Goal: Task Accomplishment & Management: Manage account settings

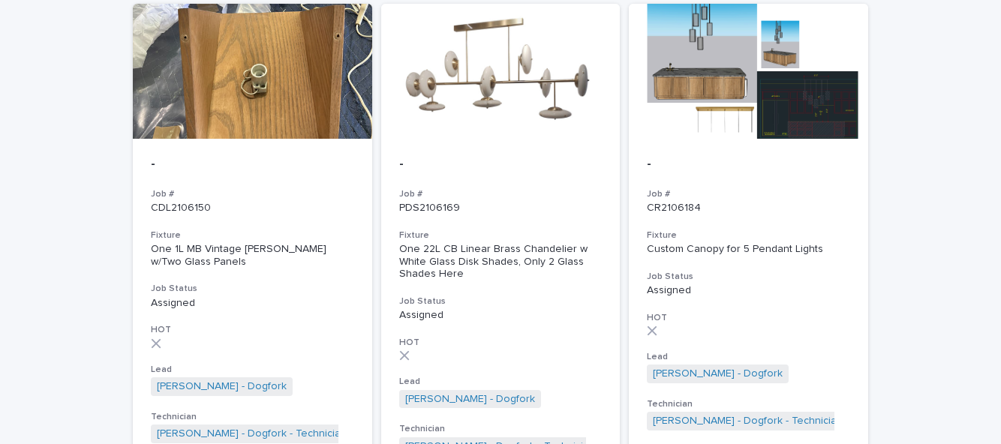
scroll to position [1630, 0]
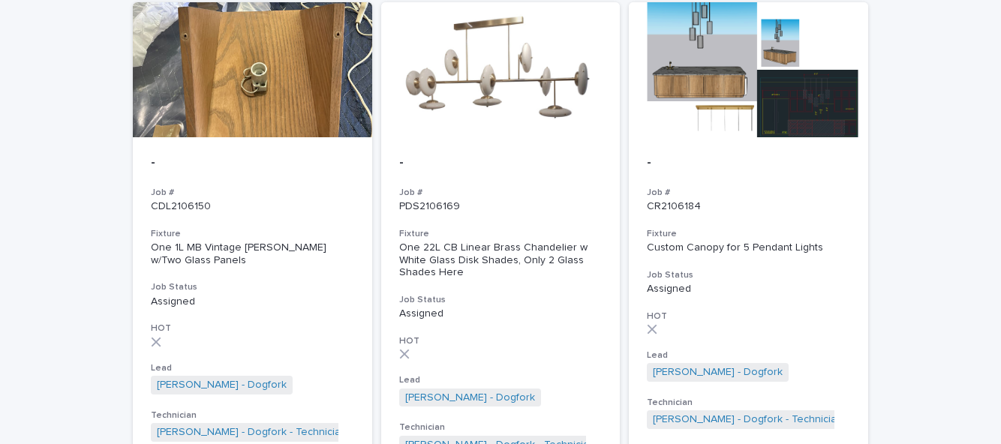
click at [197, 219] on div "- Job # CDL2106150 Fixture One 1L MB Vintage [PERSON_NAME] w/Two Glass Panels J…" at bounding box center [252, 298] width 239 height 323
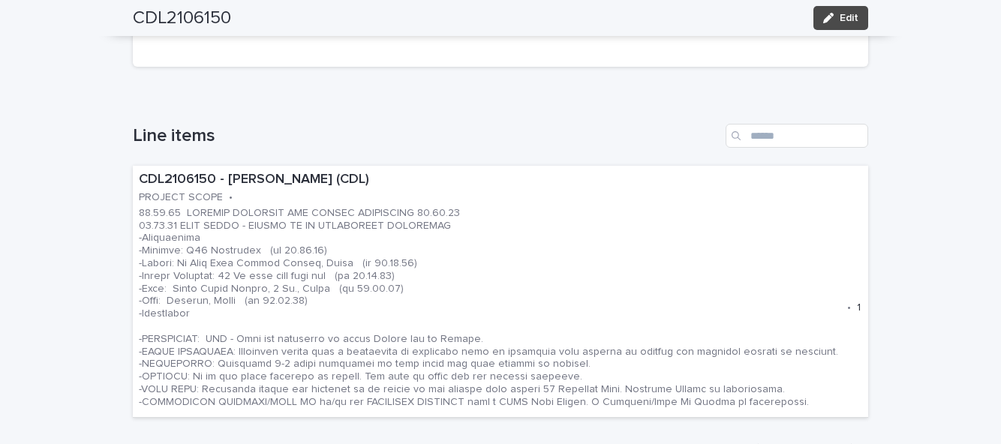
scroll to position [434, 0]
click at [377, 226] on p at bounding box center [490, 305] width 702 height 202
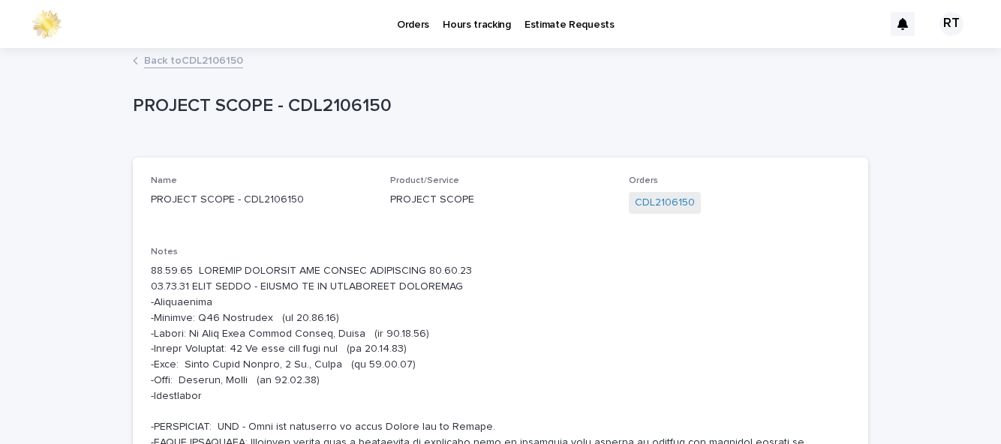
click at [224, 65] on link "Back to CDL2106150" at bounding box center [193, 59] width 99 height 17
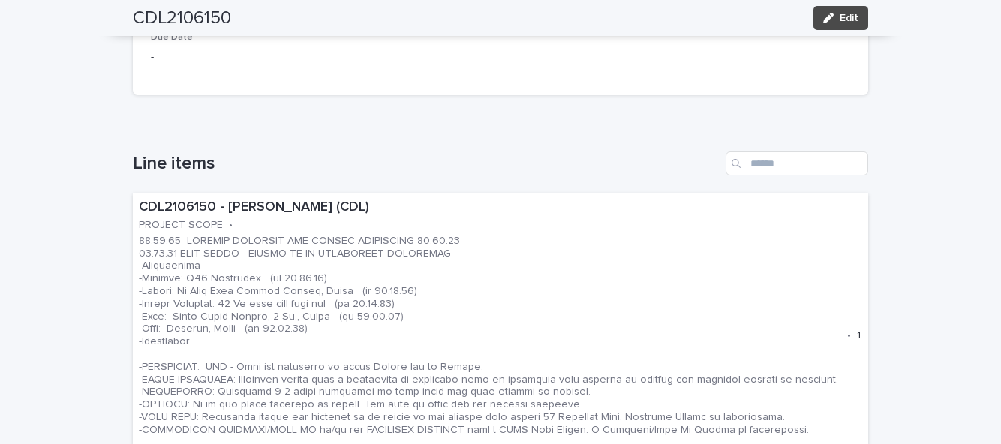
scroll to position [402, 0]
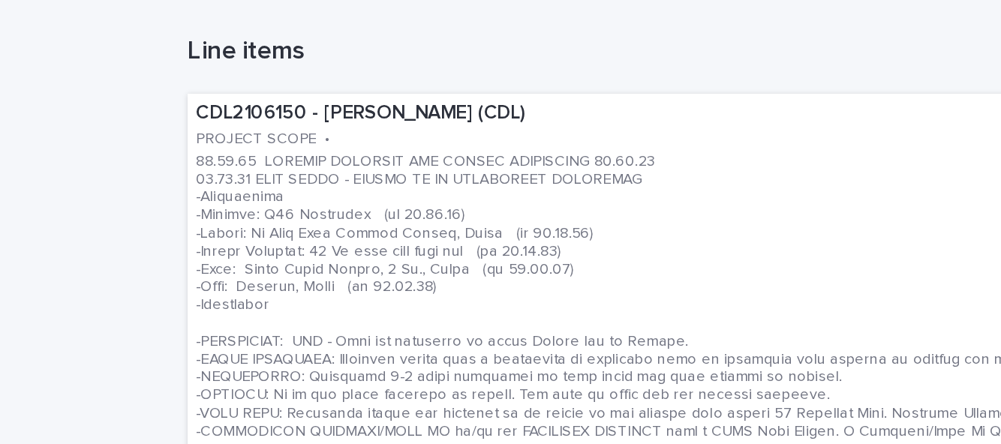
click at [323, 306] on p at bounding box center [490, 337] width 702 height 202
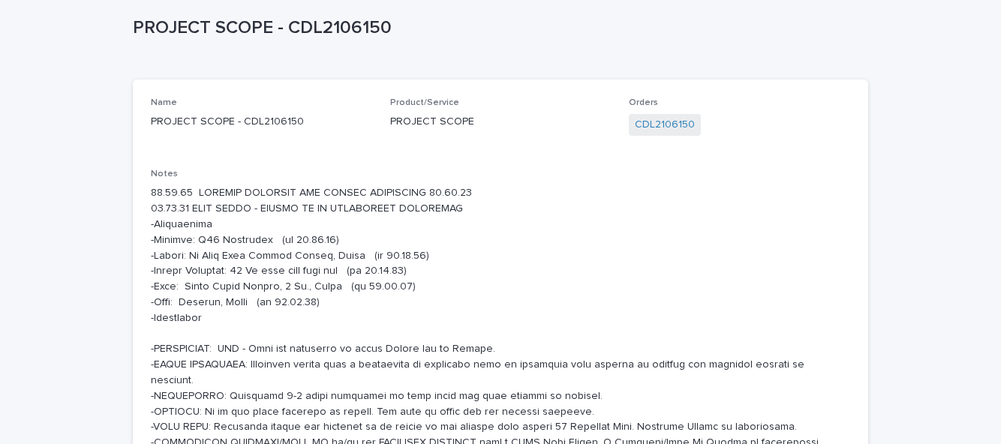
scroll to position [77, 0]
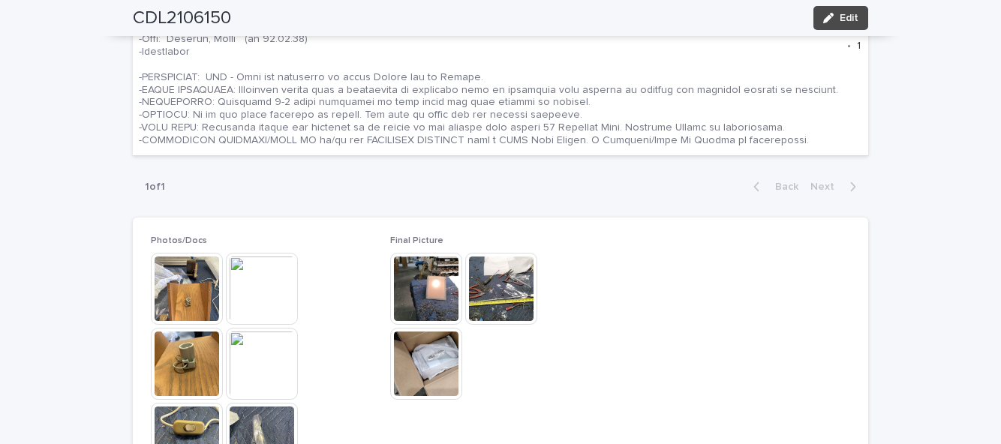
scroll to position [687, 0]
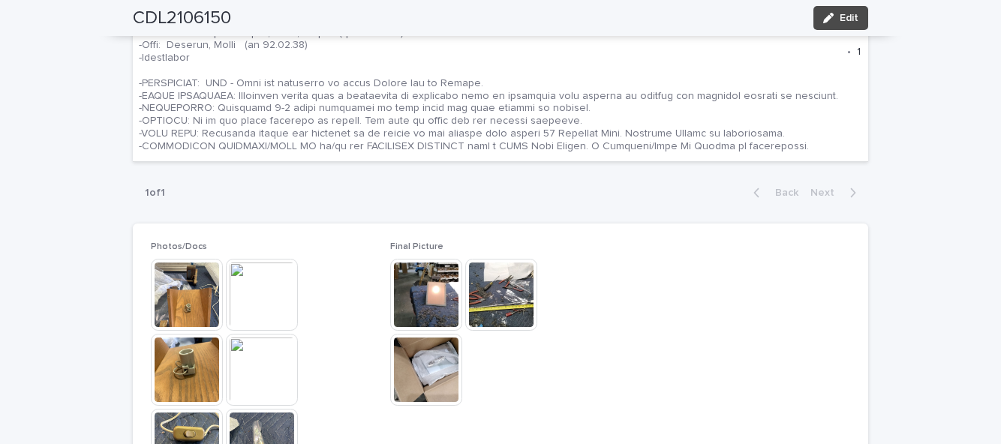
click at [851, 26] on button "Edit" at bounding box center [840, 18] width 55 height 24
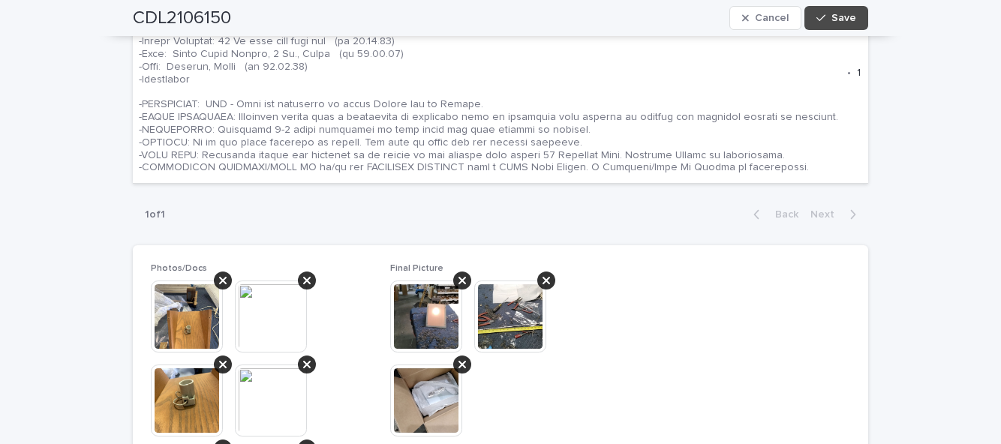
scroll to position [761, 0]
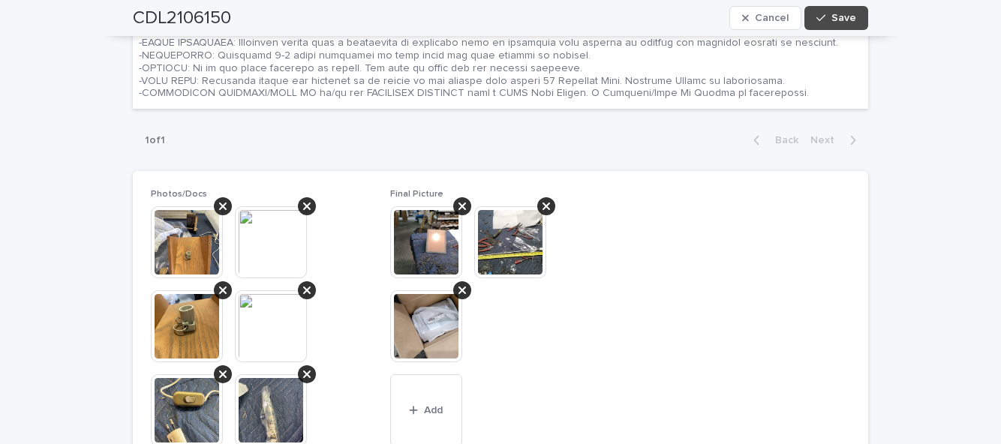
click at [440, 399] on button "Add" at bounding box center [426, 410] width 72 height 72
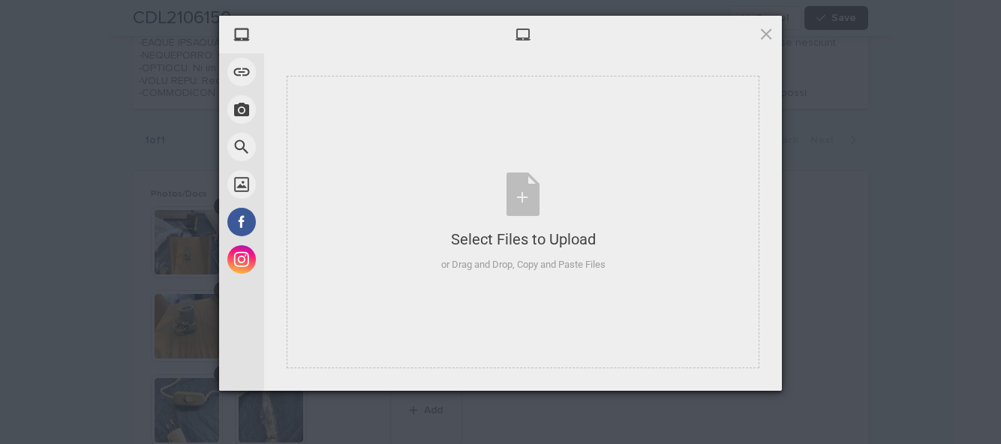
click at [540, 205] on div "Select Files to Upload or Drag and Drop, Copy and Paste Files" at bounding box center [523, 223] width 164 height 100
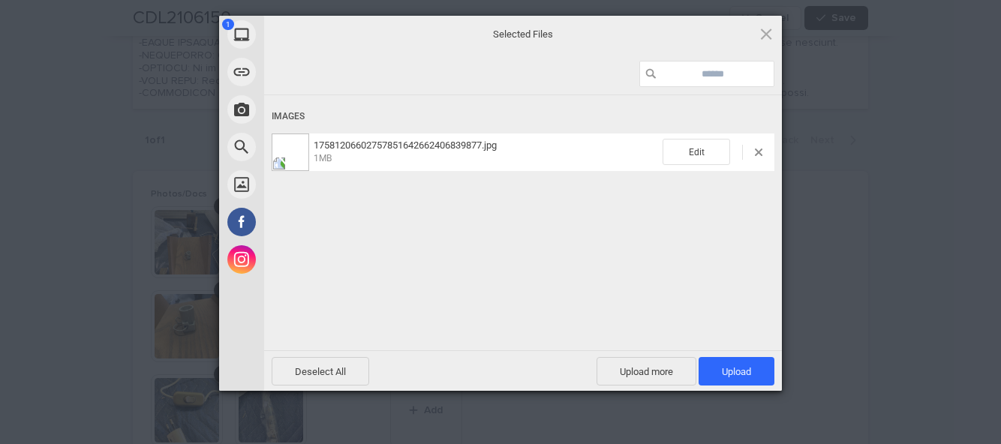
click at [753, 375] on span "Upload 1" at bounding box center [736, 371] width 76 height 29
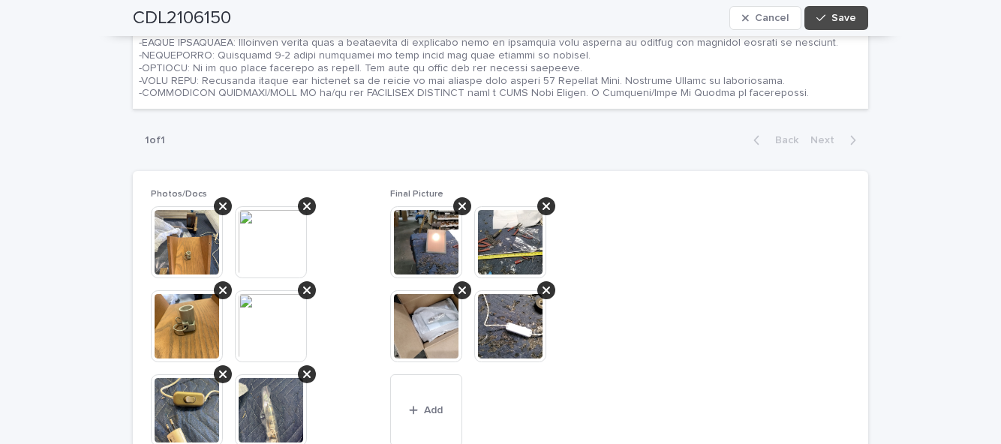
click at [851, 26] on button "Save" at bounding box center [836, 18] width 64 height 24
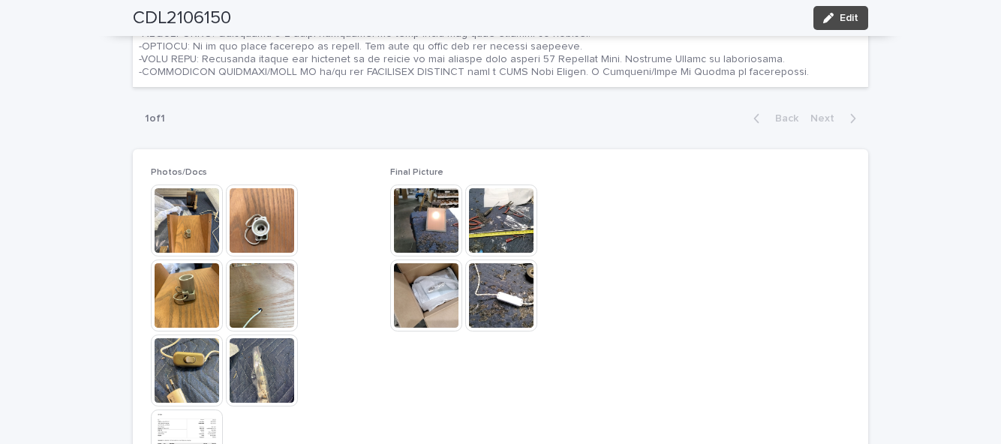
scroll to position [686, 0]
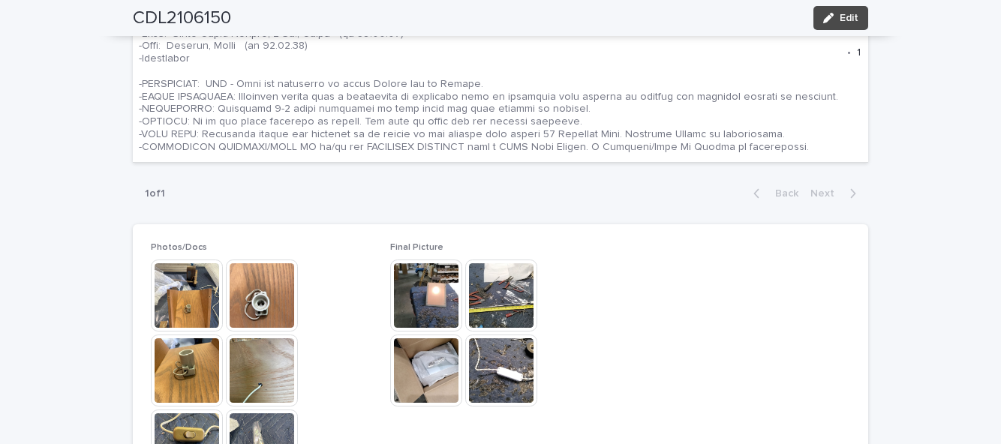
click at [54, 273] on div "**********" at bounding box center [500, 170] width 1001 height 1544
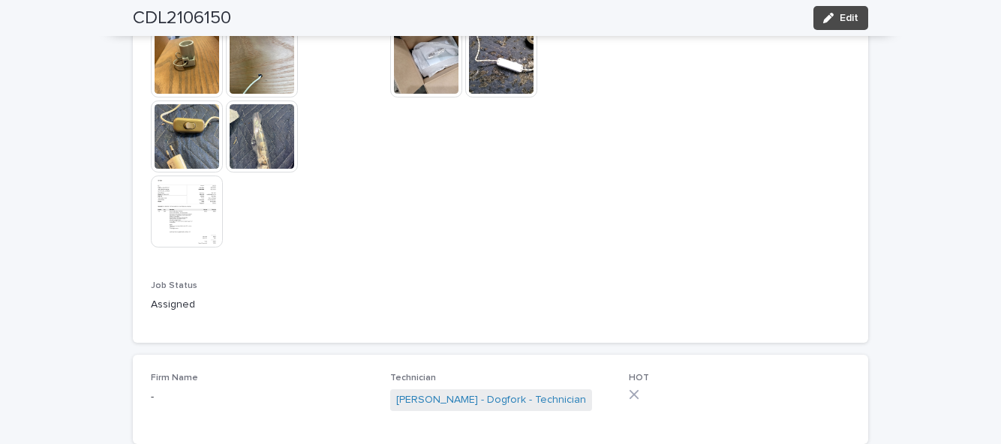
scroll to position [1082, 0]
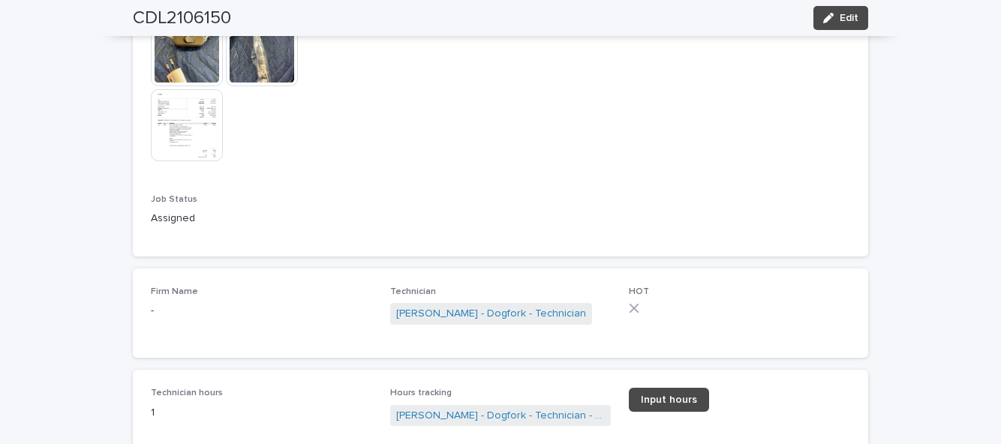
click at [845, 26] on button "Edit" at bounding box center [840, 18] width 55 height 24
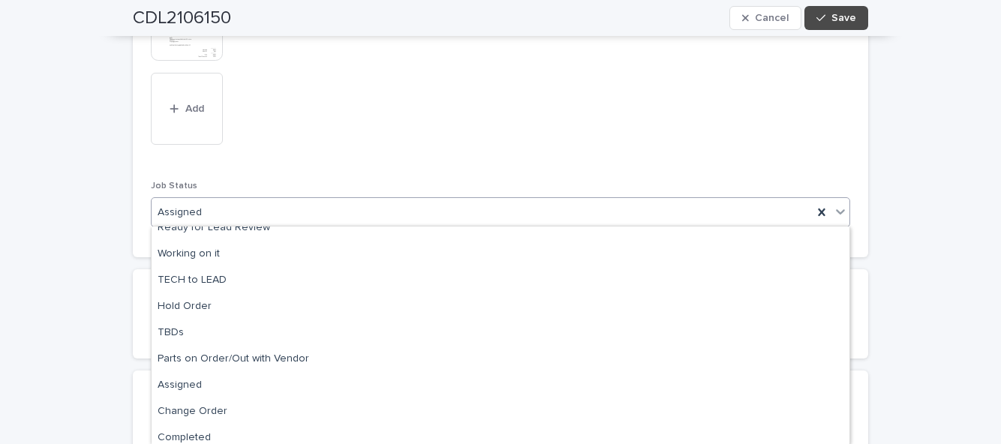
scroll to position [149, 0]
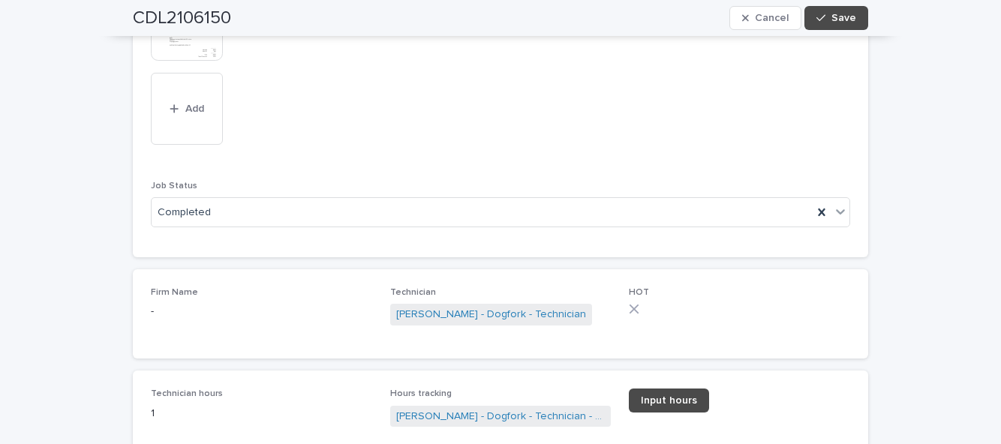
click at [866, 23] on button "Save" at bounding box center [836, 18] width 64 height 24
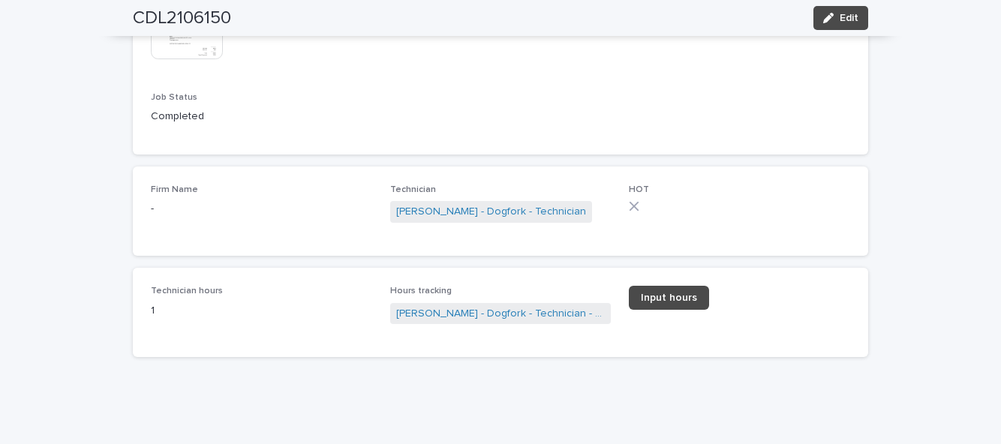
scroll to position [1082, 0]
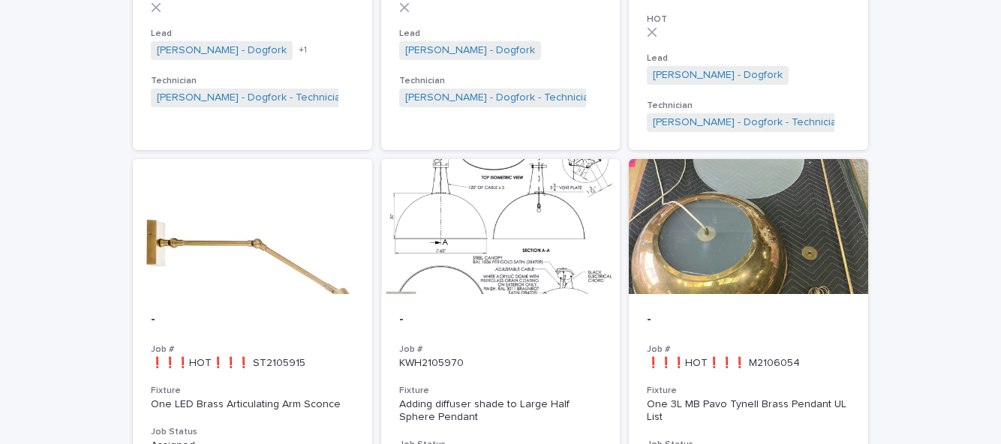
scroll to position [507, 0]
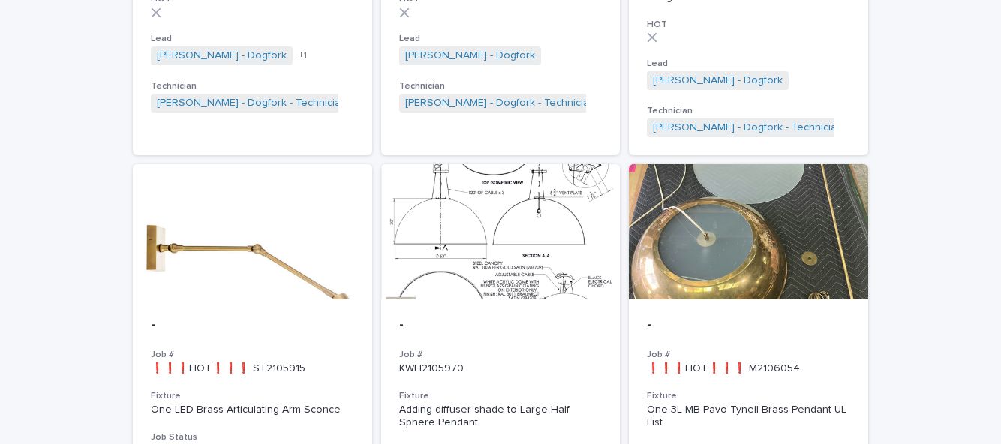
click at [774, 349] on h3 "Job #" at bounding box center [748, 355] width 203 height 12
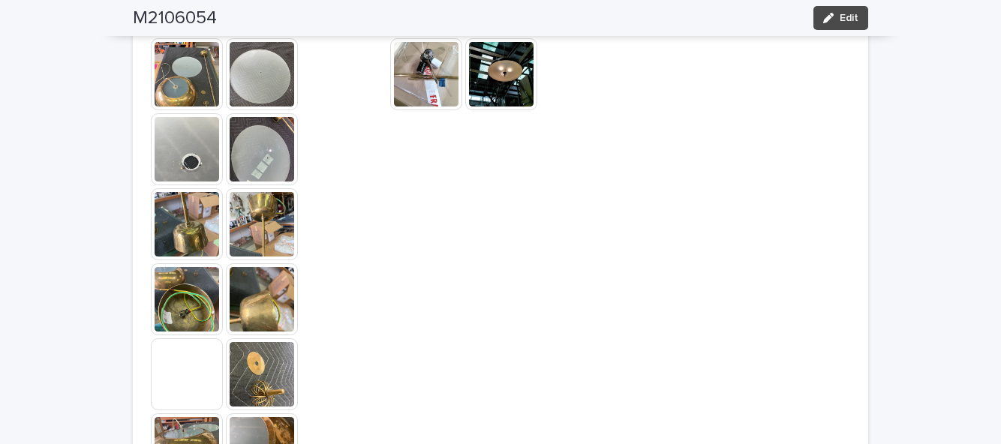
scroll to position [1361, 0]
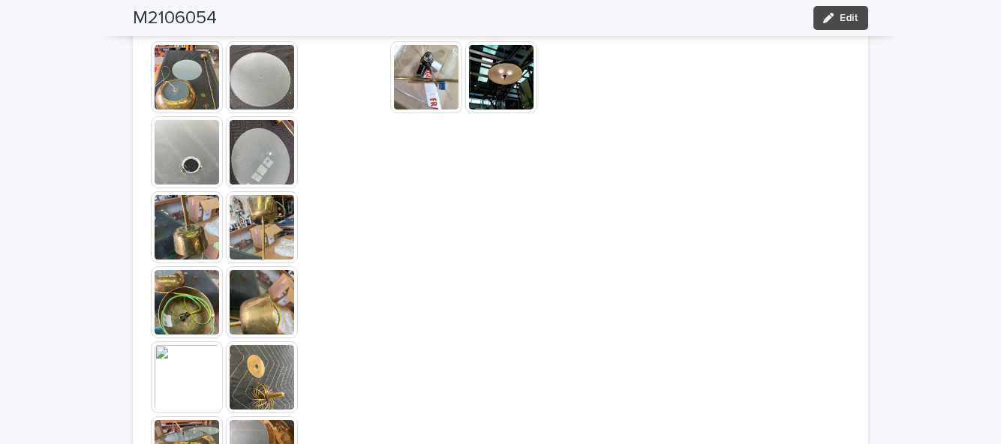
click at [856, 29] on button "Edit" at bounding box center [840, 18] width 55 height 24
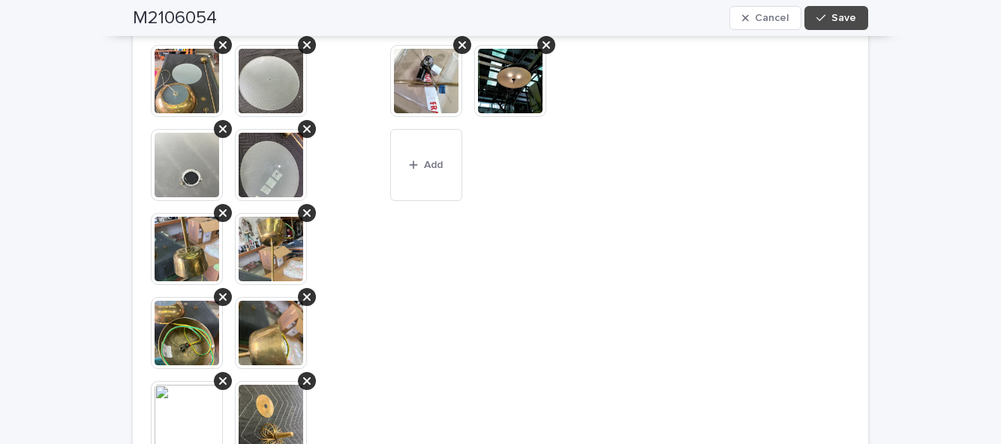
scroll to position [1400, 0]
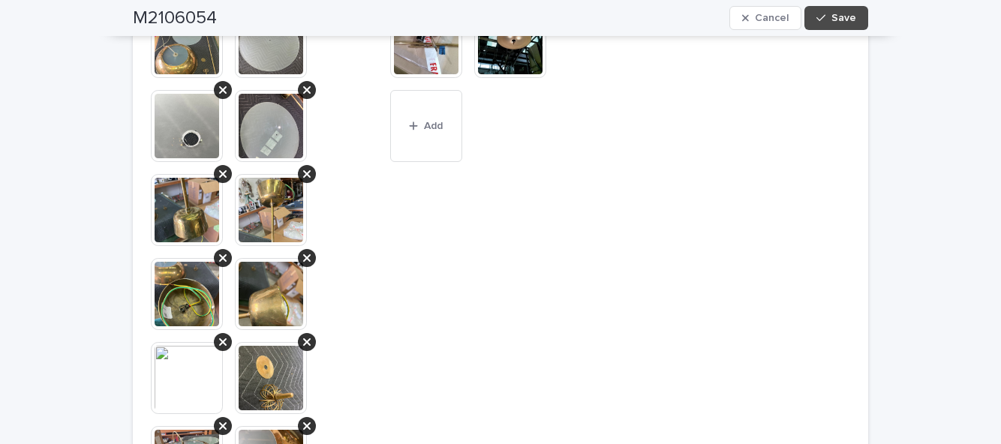
click at [420, 90] on button "Add" at bounding box center [426, 126] width 72 height 72
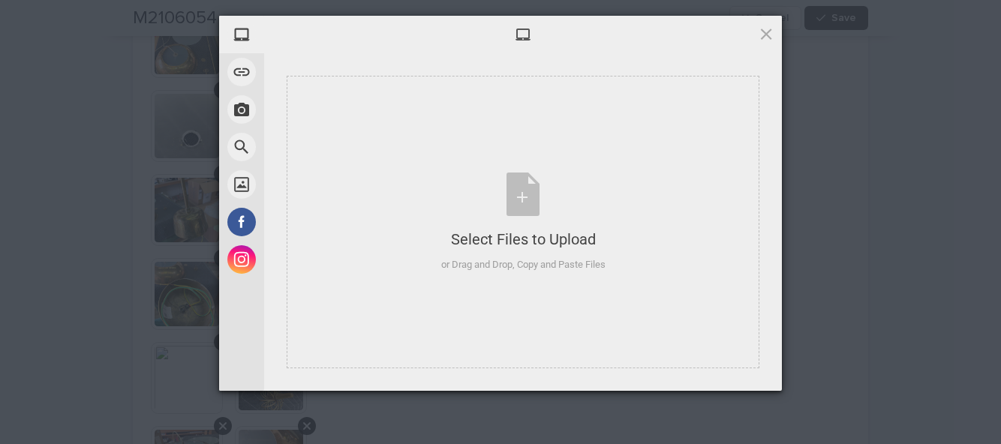
click at [524, 198] on div "Select Files to Upload or Drag and Drop, Copy and Paste Files" at bounding box center [523, 223] width 164 height 100
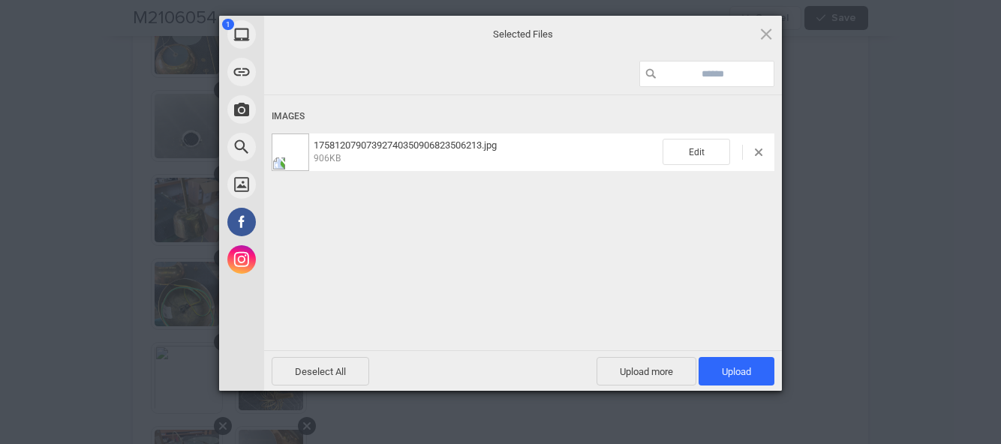
click at [665, 374] on span "Upload more" at bounding box center [646, 371] width 100 height 29
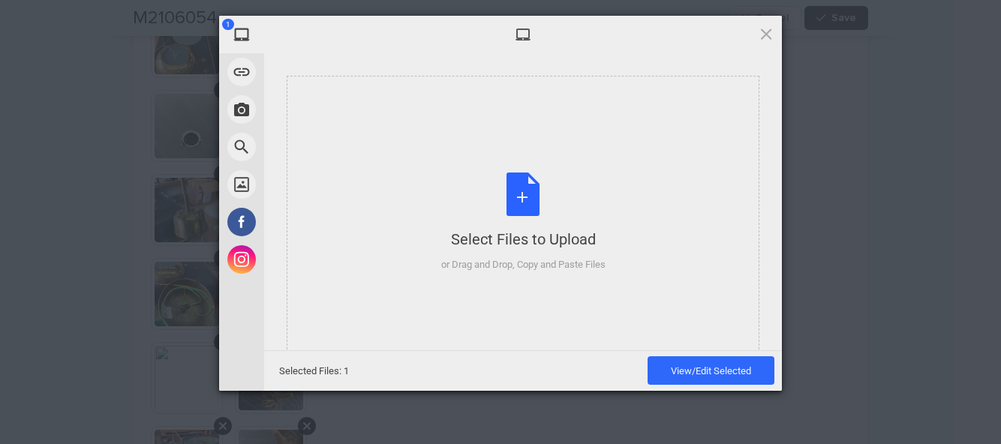
click at [528, 213] on div "Select Files to Upload or Drag and Drop, Copy and Paste Files" at bounding box center [523, 223] width 164 height 100
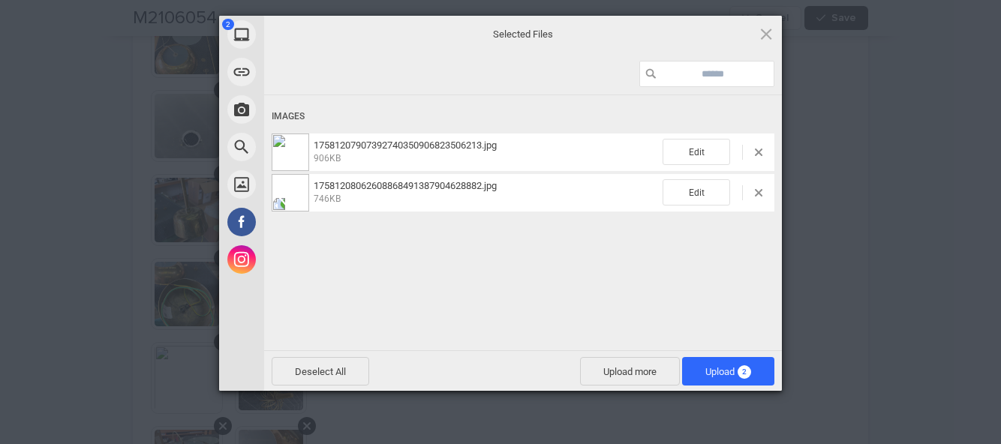
click at [647, 373] on span "Upload more" at bounding box center [630, 371] width 100 height 29
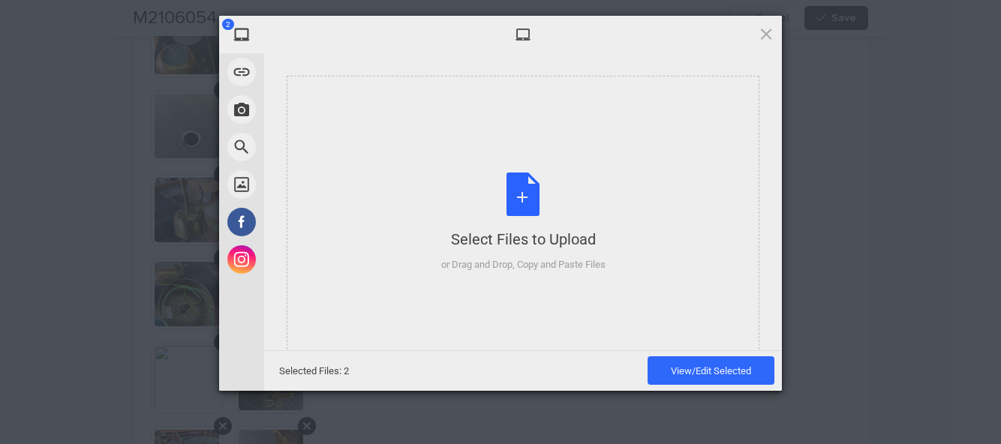
click at [523, 203] on div "Select Files to Upload or Drag and Drop, Copy and Paste Files" at bounding box center [523, 223] width 164 height 100
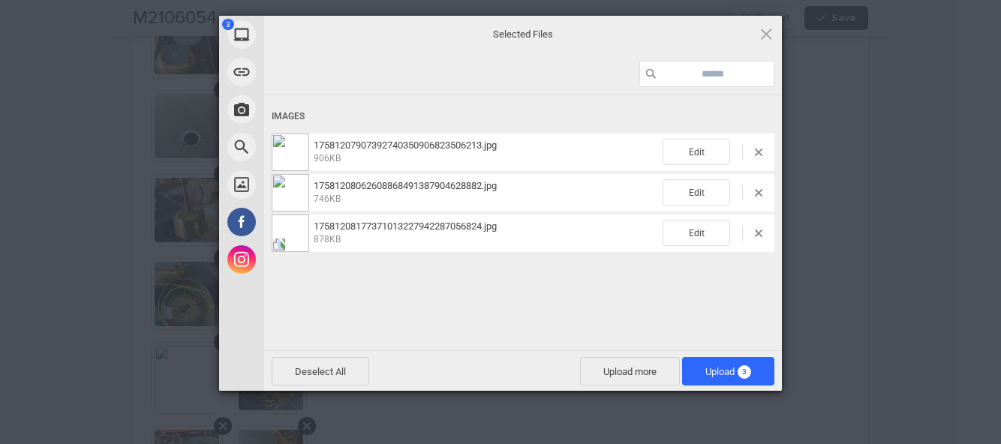
click at [747, 374] on span "3" at bounding box center [744, 372] width 14 height 14
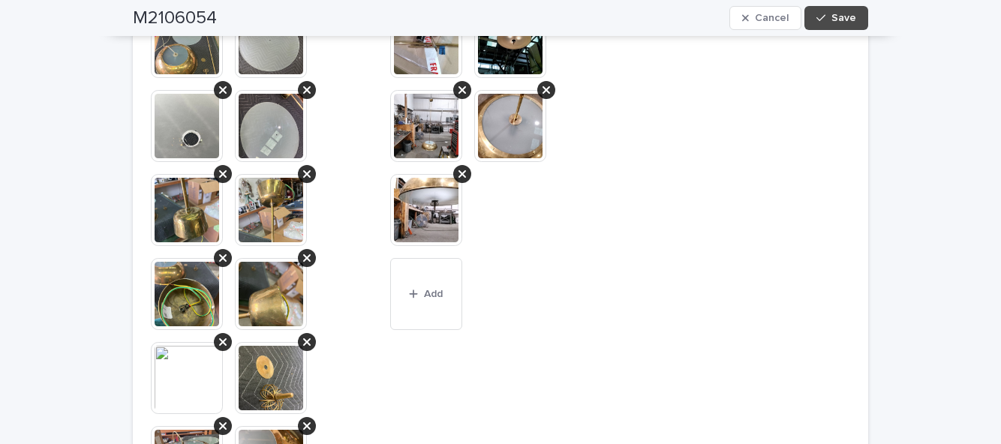
click at [884, 239] on div "**********" at bounding box center [500, 82] width 1001 height 2795
click at [860, 21] on button "Save" at bounding box center [836, 18] width 64 height 24
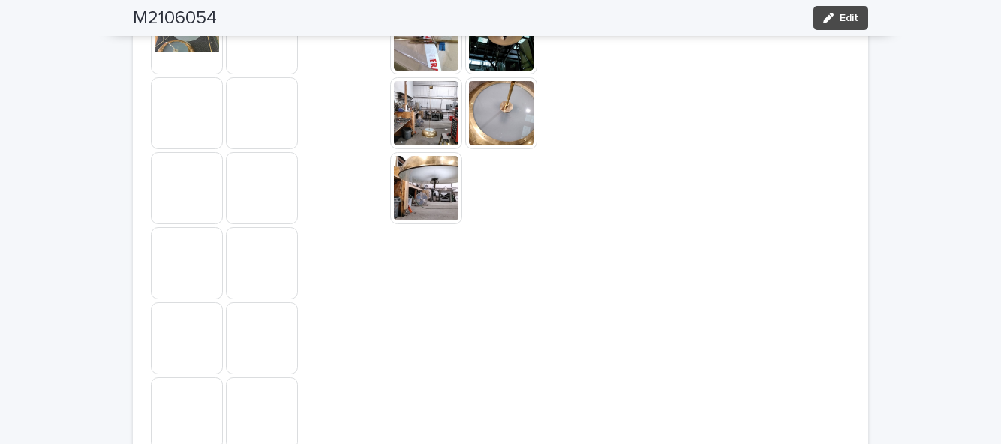
scroll to position [1298, 0]
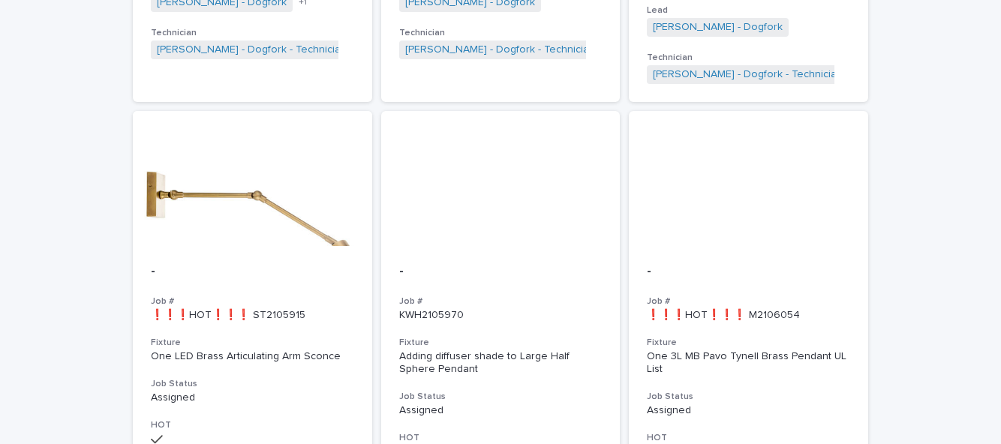
scroll to position [558, 0]
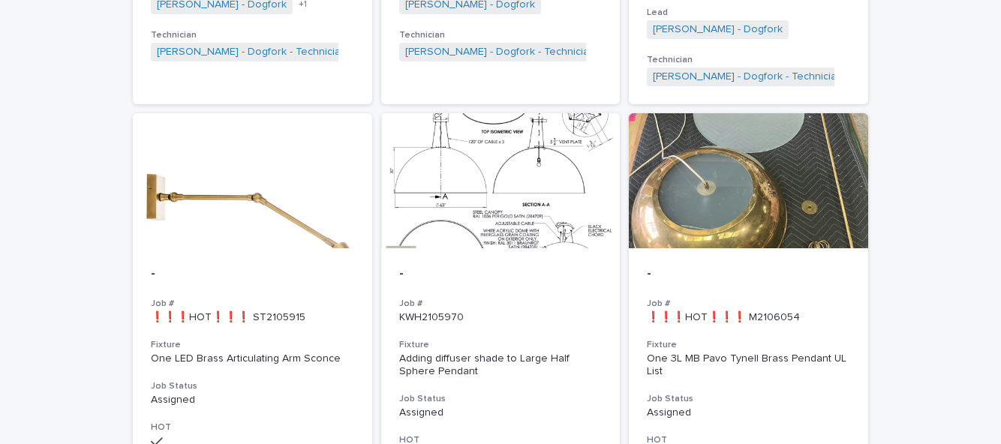
click at [772, 353] on div "One 3L MB Pavo Tynell Brass Pendant UL List" at bounding box center [748, 366] width 203 height 26
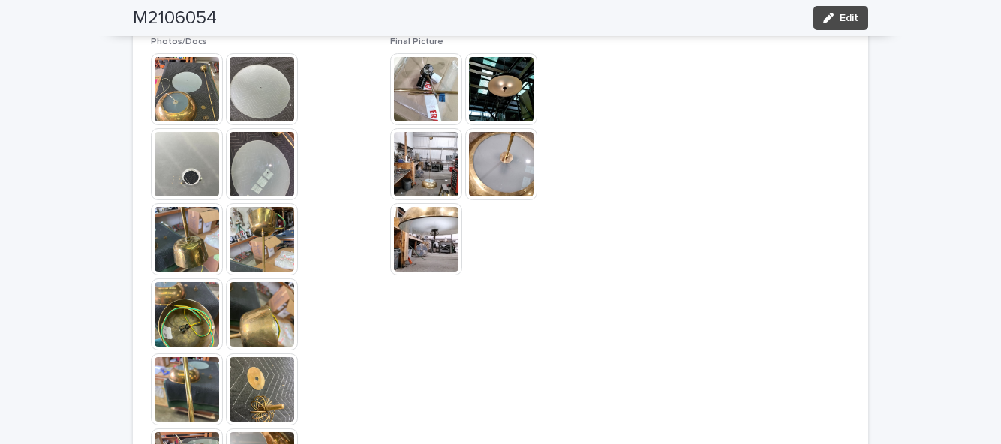
scroll to position [1349, 0]
click at [863, 14] on button "Edit" at bounding box center [840, 18] width 55 height 24
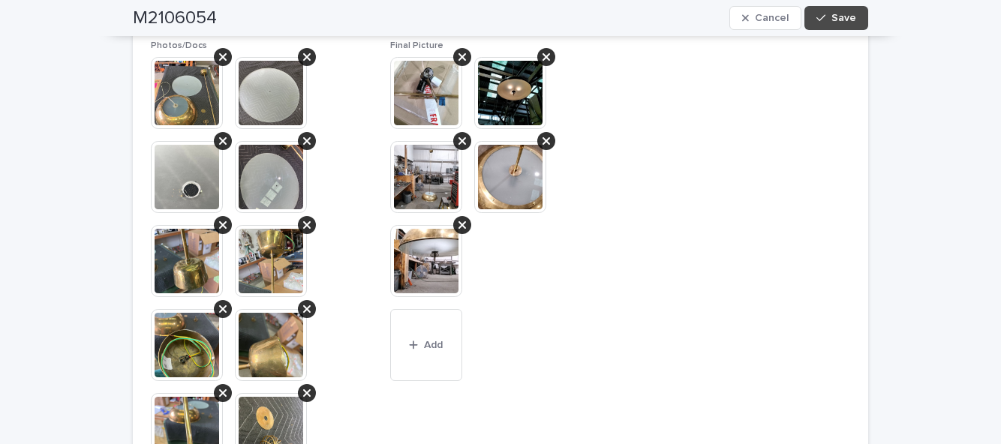
scroll to position [1388, 0]
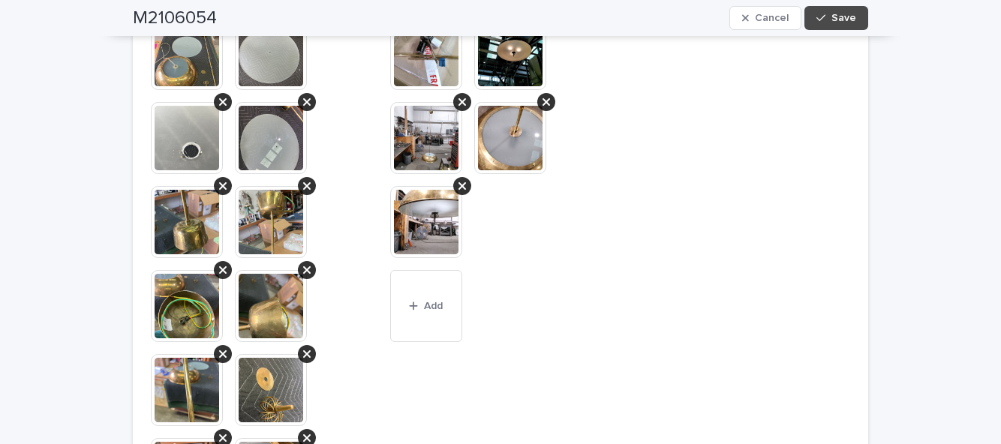
click at [440, 301] on span "Add" at bounding box center [433, 306] width 19 height 11
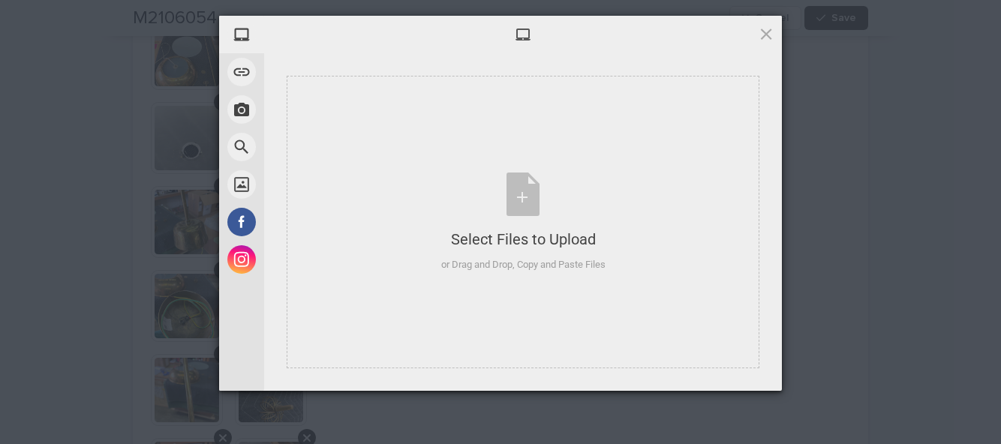
click at [528, 197] on div "Select Files to Upload or Drag and Drop, Copy and Paste Files" at bounding box center [523, 223] width 164 height 100
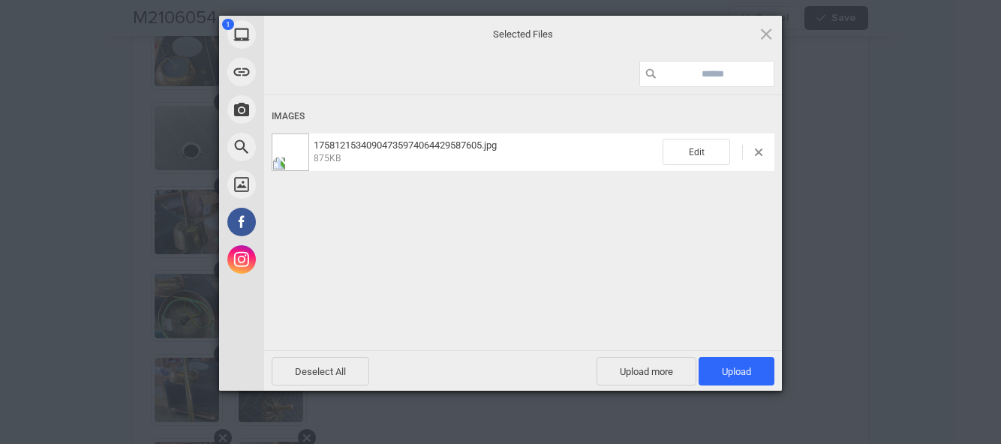
click at [748, 374] on span "Upload 1" at bounding box center [736, 371] width 29 height 11
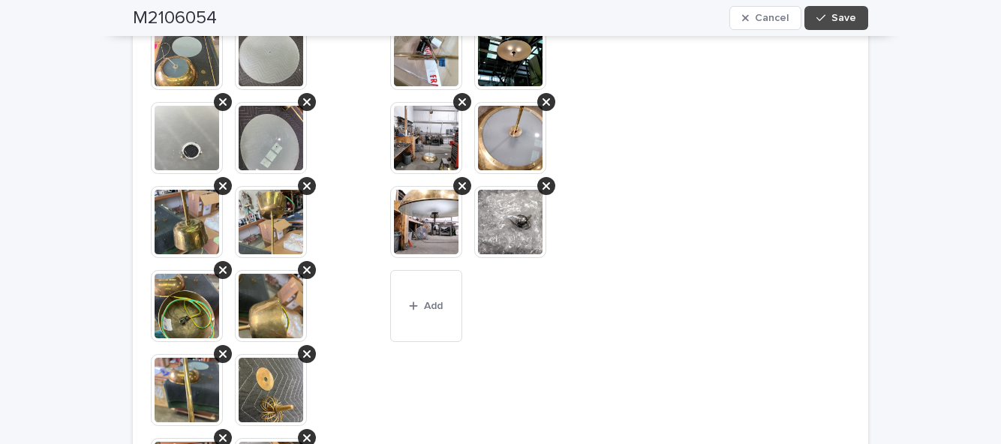
click at [840, 14] on span "Save" at bounding box center [843, 18] width 25 height 11
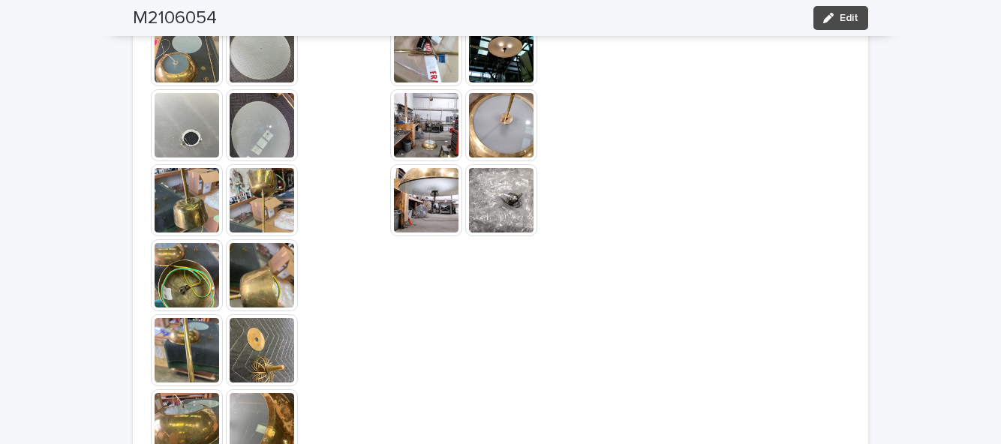
scroll to position [1286, 0]
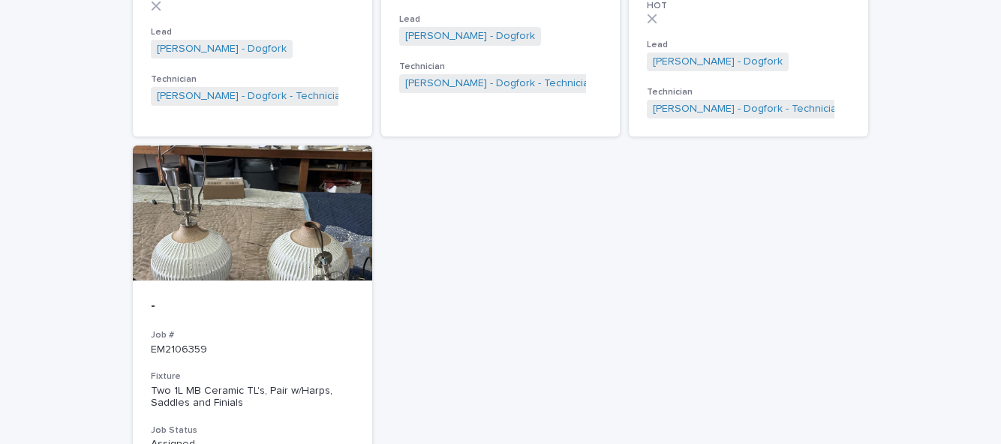
scroll to position [2445, 0]
click at [257, 343] on p "EM2106359" at bounding box center [252, 349] width 203 height 13
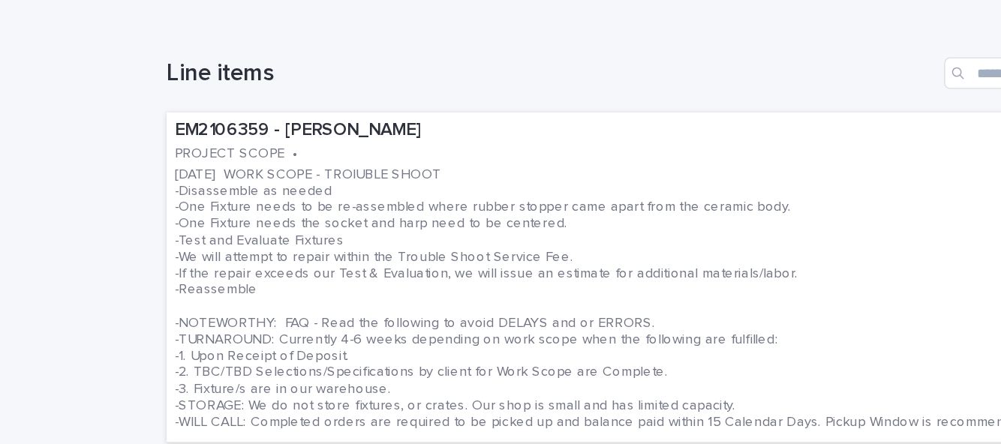
scroll to position [438, 0]
